Goal: Information Seeking & Learning: Learn about a topic

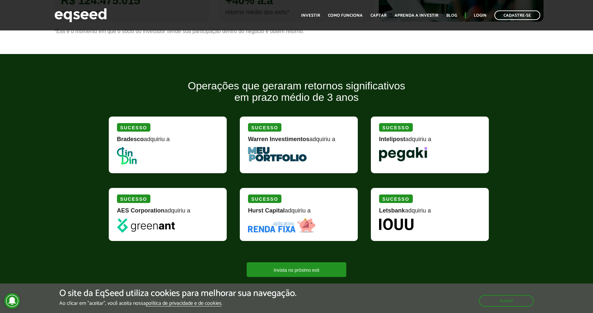
scroll to position [698, 0]
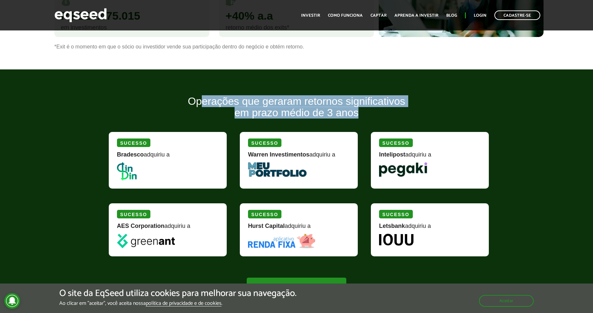
drag, startPoint x: 219, startPoint y: 98, endPoint x: 387, endPoint y: 113, distance: 168.7
click at [387, 113] on h2 "Operações que geraram retornos significativos em prazo médio de 3 anos" at bounding box center [296, 112] width 385 height 33
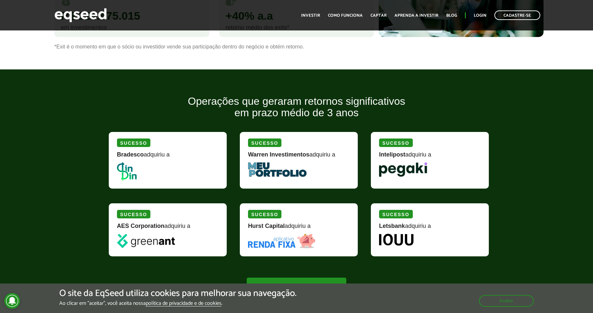
click at [233, 156] on div "[PERSON_NAME] adquiriu a" at bounding box center [169, 164] width 131 height 71
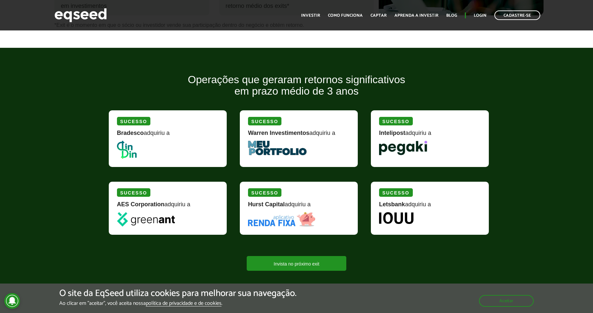
scroll to position [742, 0]
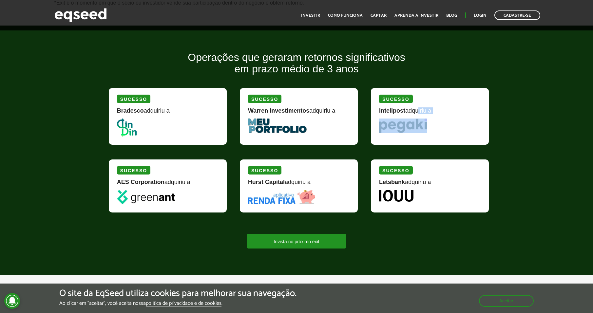
drag, startPoint x: 414, startPoint y: 112, endPoint x: 413, endPoint y: 123, distance: 11.2
click at [413, 123] on div "Sucesso Intelipost adquiriu a" at bounding box center [430, 116] width 118 height 57
drag, startPoint x: 413, startPoint y: 123, endPoint x: 444, endPoint y: 125, distance: 30.9
click at [446, 125] on picture at bounding box center [430, 126] width 102 height 14
drag, startPoint x: 384, startPoint y: 184, endPoint x: 435, endPoint y: 186, distance: 50.8
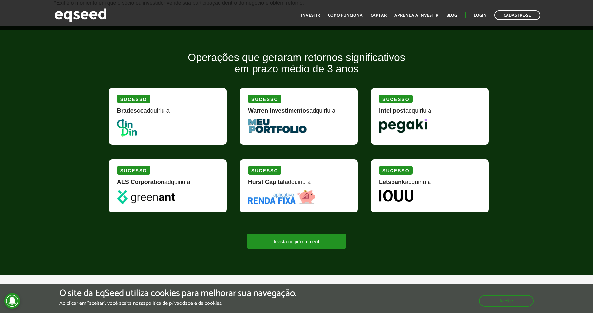
click at [435, 186] on div "Letsbank adquiriu a" at bounding box center [430, 184] width 102 height 11
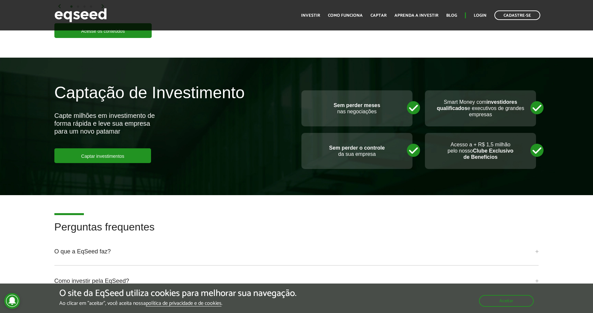
scroll to position [1353, 0]
